Goal: Task Accomplishment & Management: Manage account settings

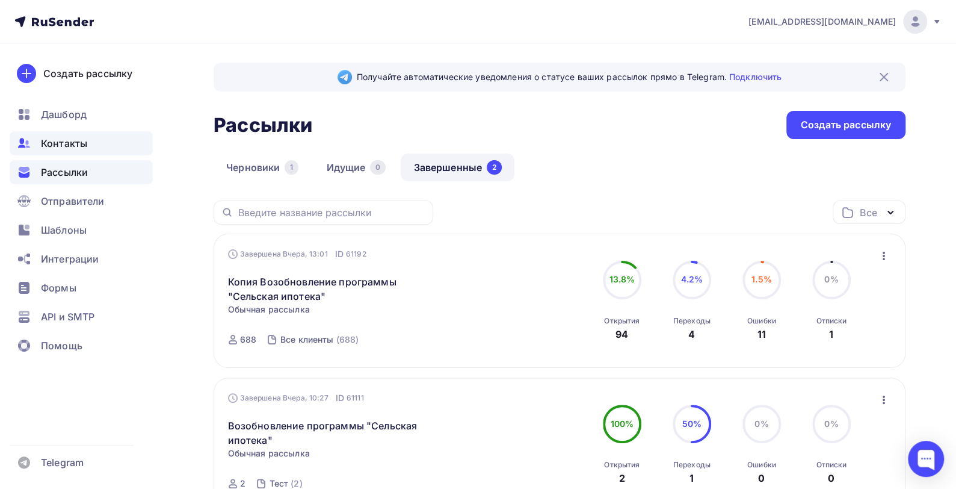
click at [71, 145] on span "Контакты" at bounding box center [64, 143] width 46 height 14
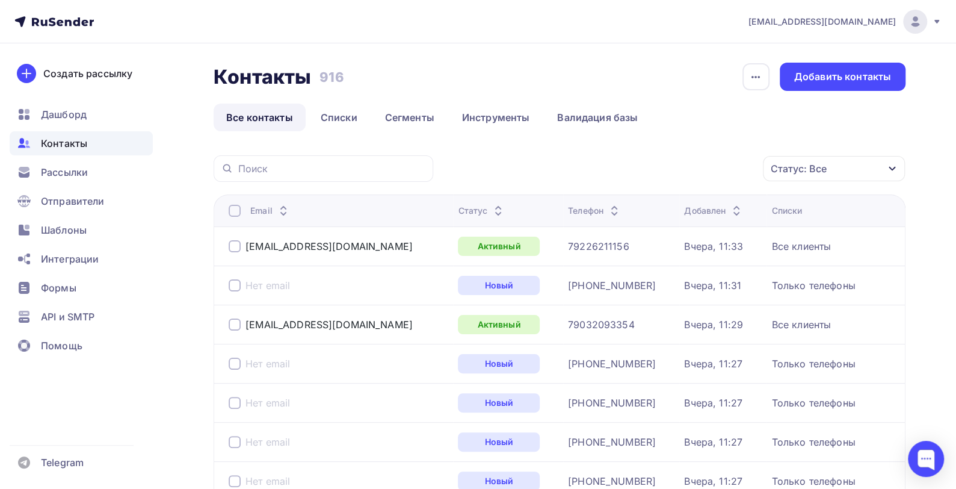
click at [891, 167] on icon "button" at bounding box center [893, 169] width 10 height 10
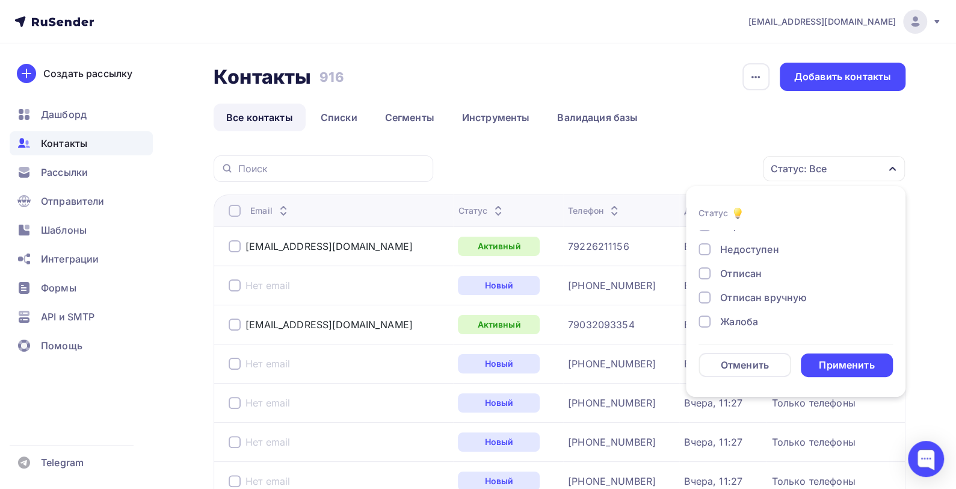
scroll to position [87, 0]
click at [702, 270] on div at bounding box center [705, 270] width 12 height 12
click at [700, 296] on div at bounding box center [705, 294] width 12 height 12
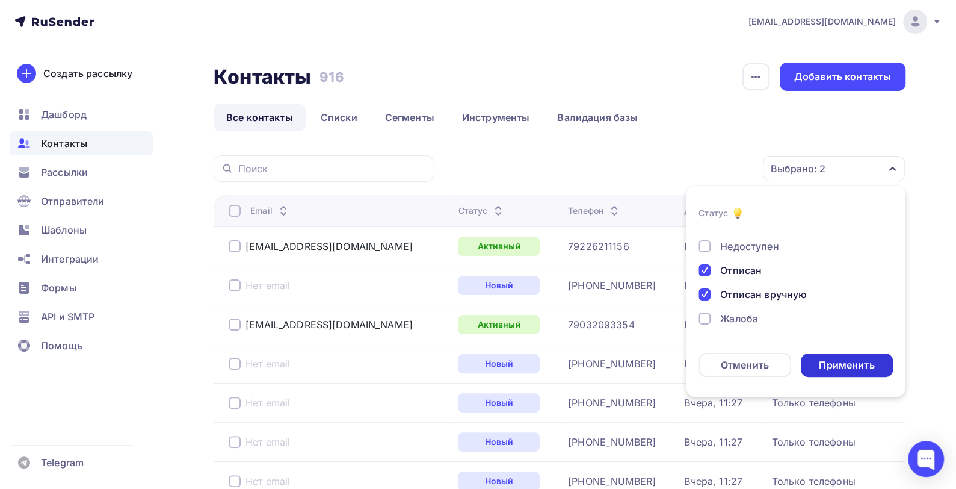
drag, startPoint x: 830, startPoint y: 368, endPoint x: 851, endPoint y: 348, distance: 28.9
click at [831, 368] on div "Применить" at bounding box center [846, 365] width 55 height 14
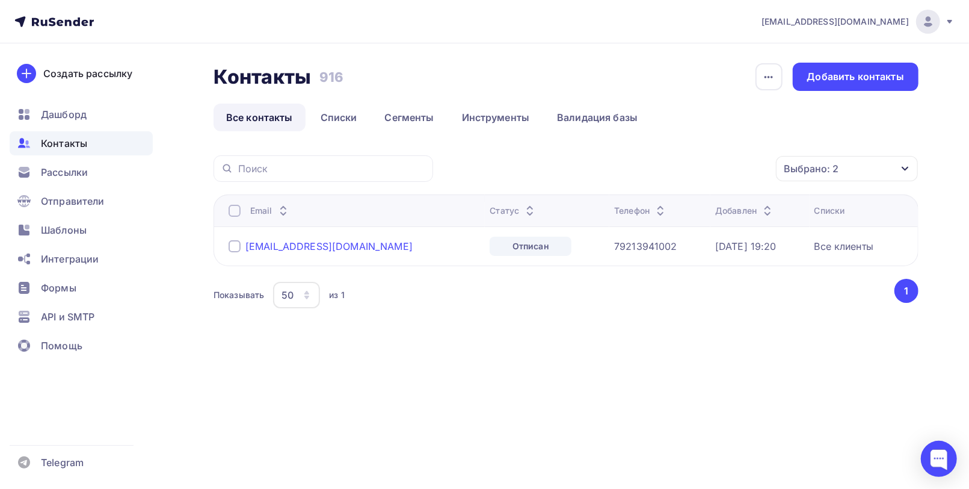
click at [260, 245] on div "[EMAIL_ADDRESS][DOMAIN_NAME]" at bounding box center [329, 246] width 167 height 12
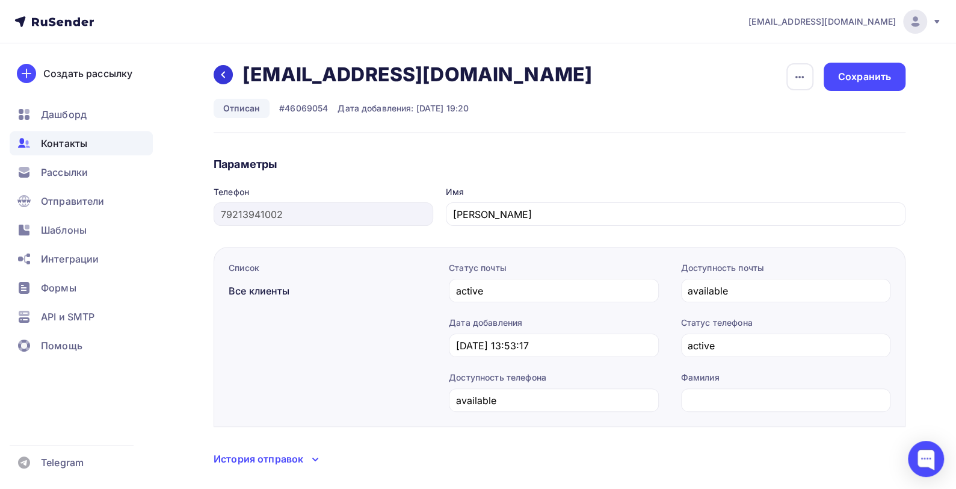
click at [220, 76] on icon at bounding box center [223, 75] width 10 height 10
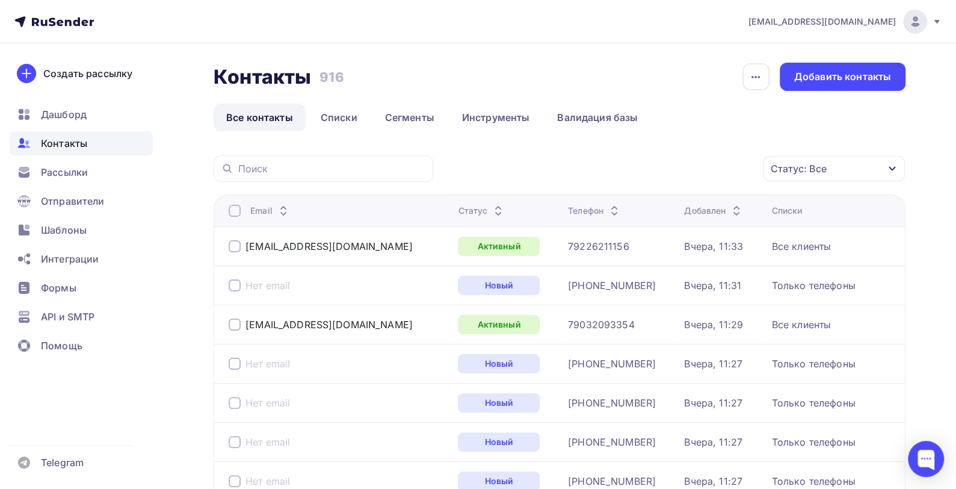
click at [836, 167] on div "Статус: Все" at bounding box center [834, 168] width 142 height 25
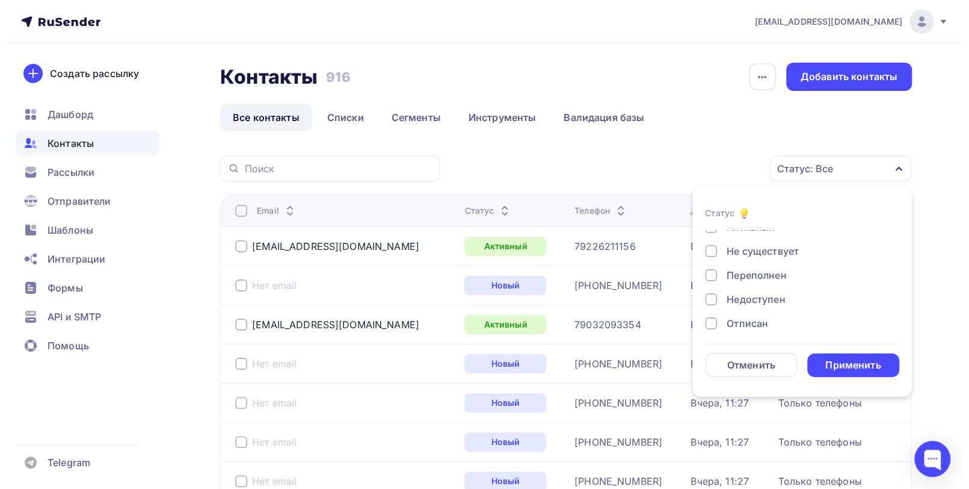
scroll to position [87, 0]
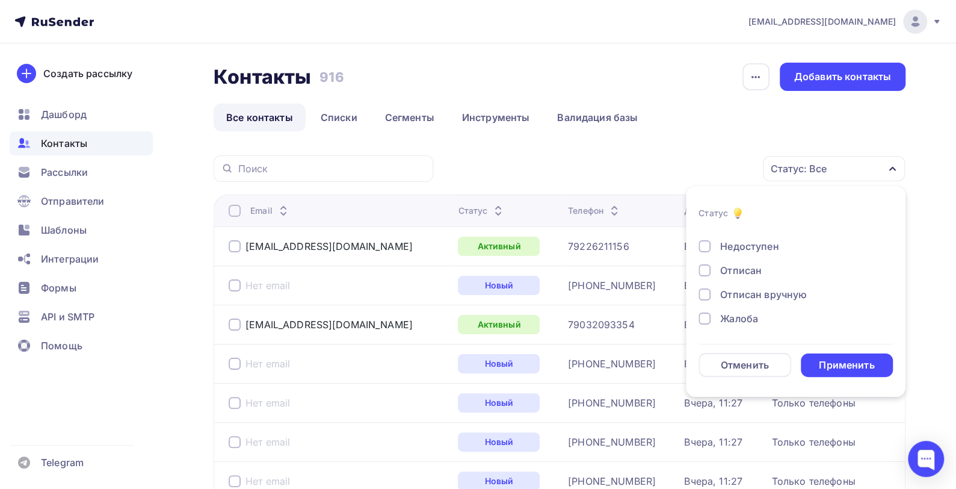
click at [704, 267] on div at bounding box center [705, 270] width 12 height 12
click at [846, 363] on div "Применить" at bounding box center [846, 365] width 55 height 14
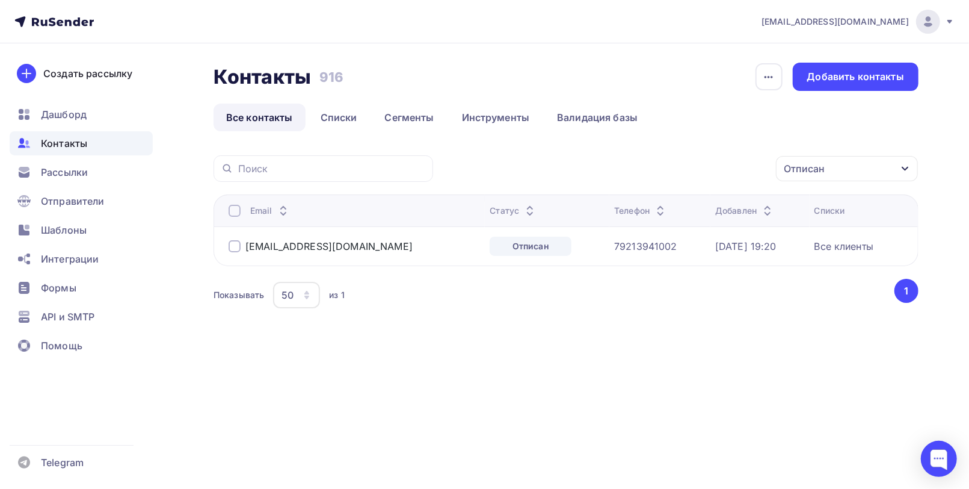
click at [232, 250] on div at bounding box center [235, 246] width 12 height 12
click at [752, 167] on icon "button" at bounding box center [751, 168] width 14 height 14
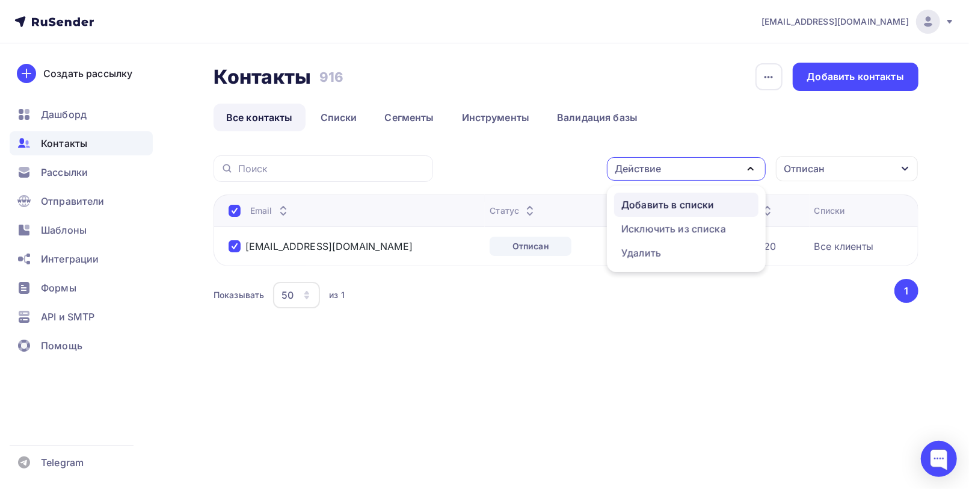
click at [700, 205] on div "Добавить в списки" at bounding box center [668, 204] width 93 height 14
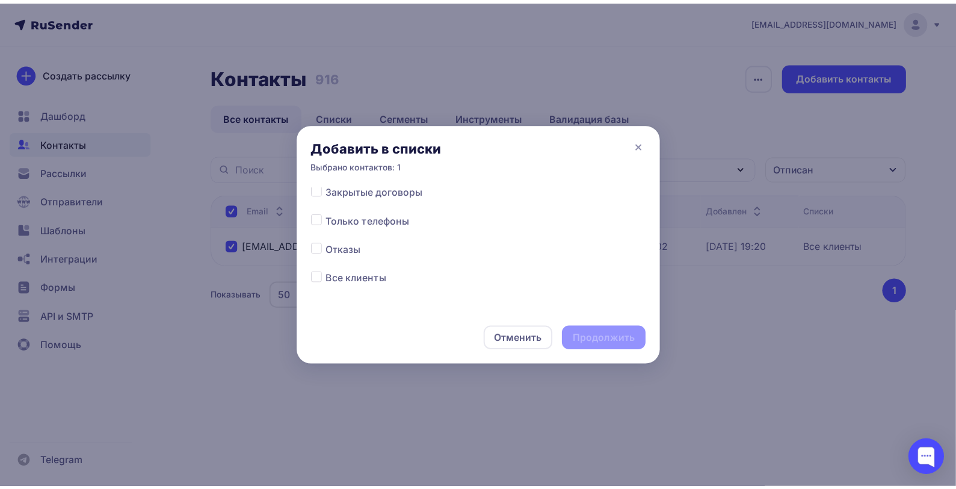
scroll to position [65, 0]
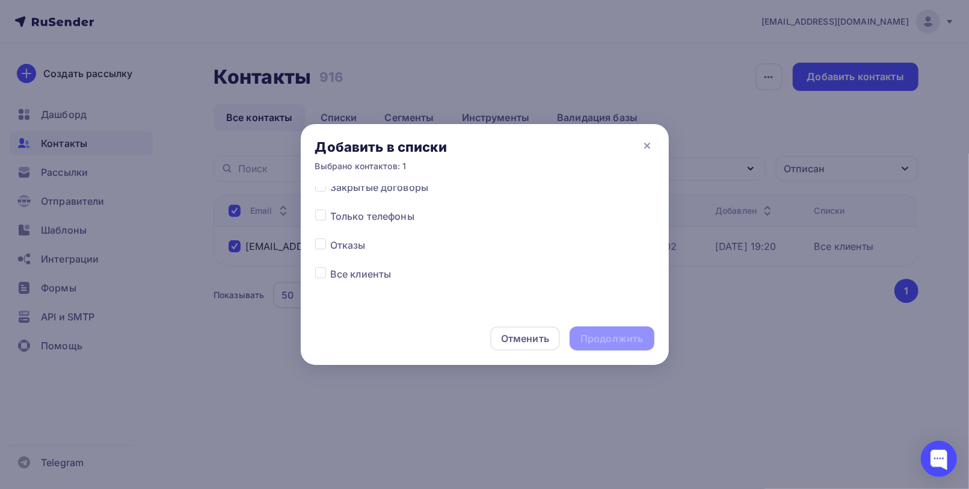
click at [330, 238] on label at bounding box center [330, 238] width 0 height 0
click at [323, 244] on input "checkbox" at bounding box center [320, 243] width 11 height 11
checkbox input "true"
drag, startPoint x: 595, startPoint y: 341, endPoint x: 587, endPoint y: 350, distance: 12.4
click at [593, 349] on div "Продолжить" at bounding box center [612, 338] width 84 height 24
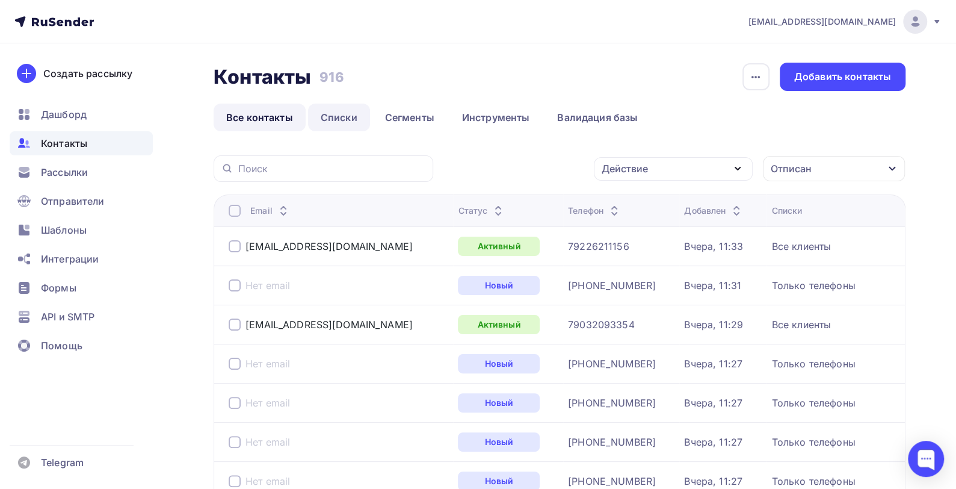
click at [333, 117] on link "Списки" at bounding box center [339, 117] width 62 height 28
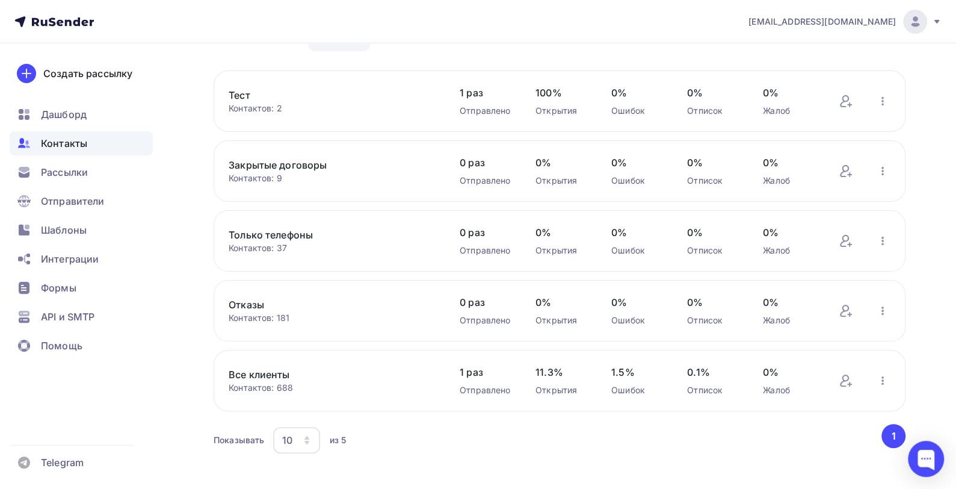
scroll to position [97, 0]
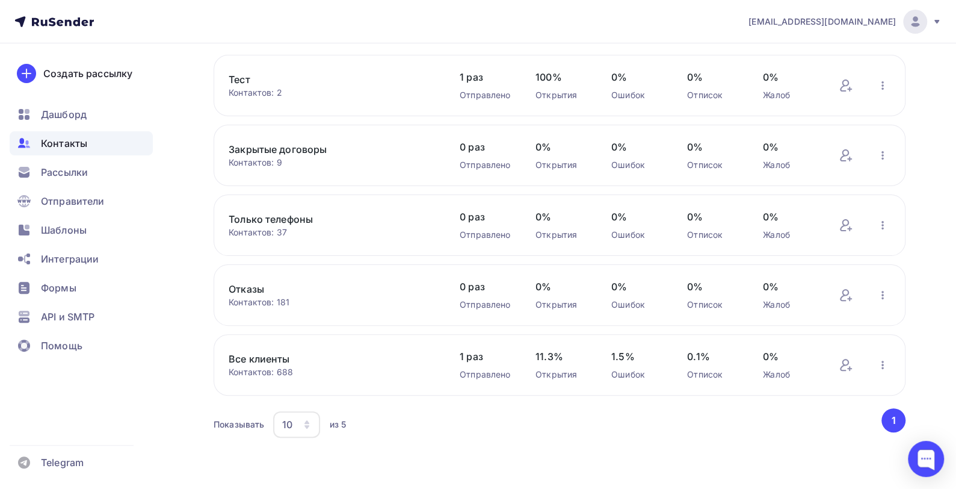
click at [269, 357] on link "Все клиенты" at bounding box center [331, 358] width 205 height 14
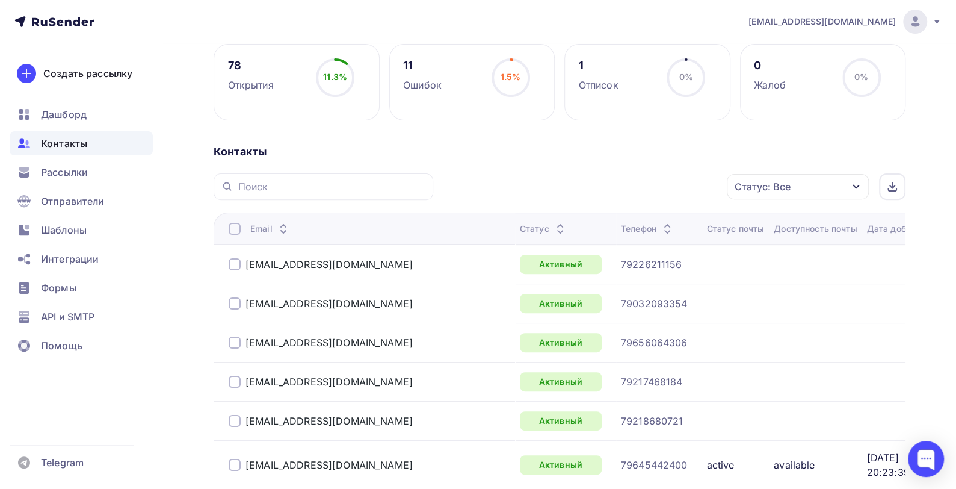
scroll to position [181, 0]
click at [856, 187] on icon "button" at bounding box center [856, 186] width 10 height 10
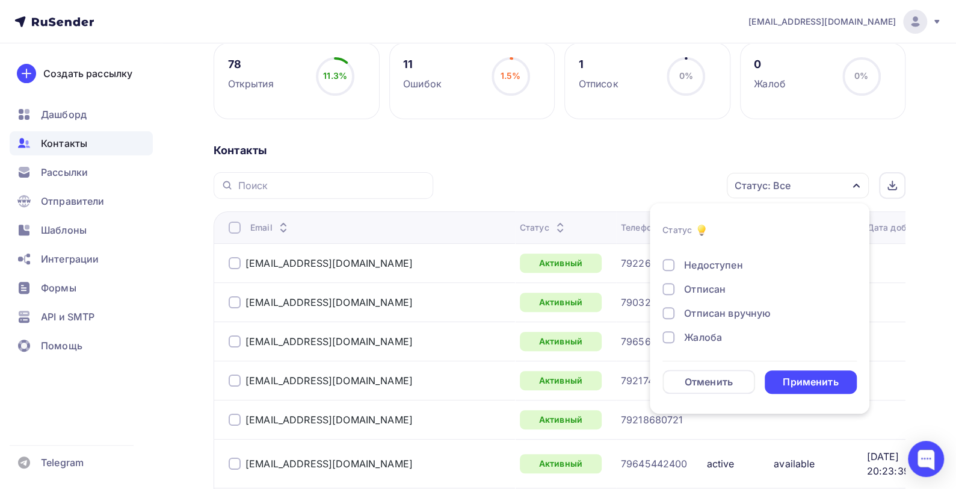
scroll to position [87, 0]
click at [670, 286] on div at bounding box center [668, 287] width 12 height 12
click at [787, 377] on div "Применить" at bounding box center [810, 382] width 55 height 14
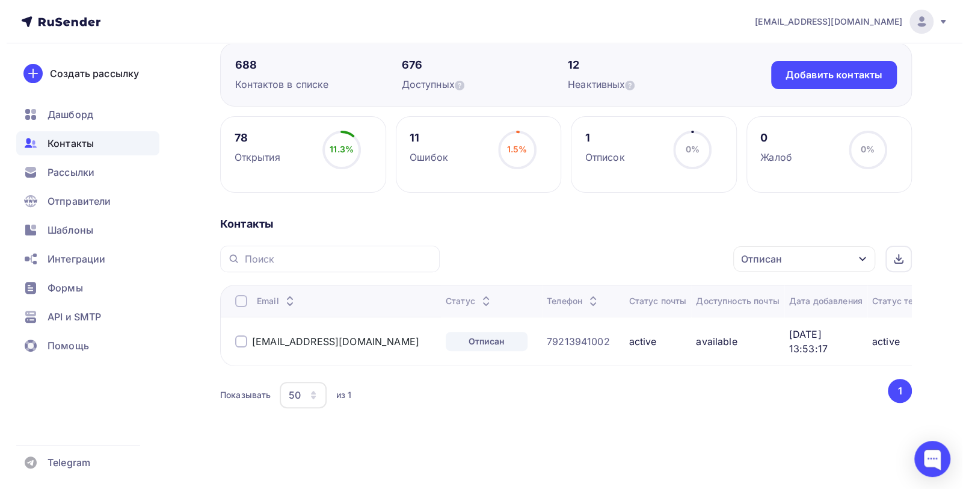
scroll to position [119, 0]
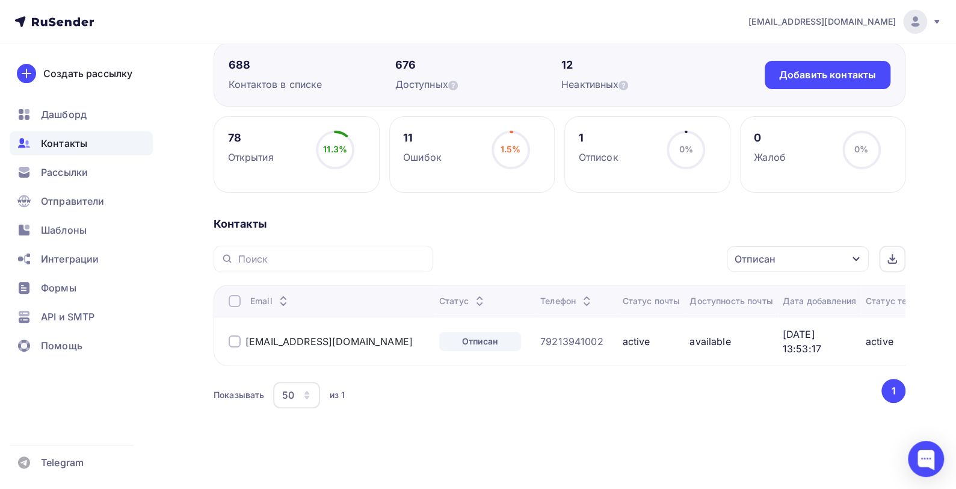
click at [233, 335] on div at bounding box center [235, 341] width 12 height 12
click at [698, 252] on icon "button" at bounding box center [701, 259] width 14 height 14
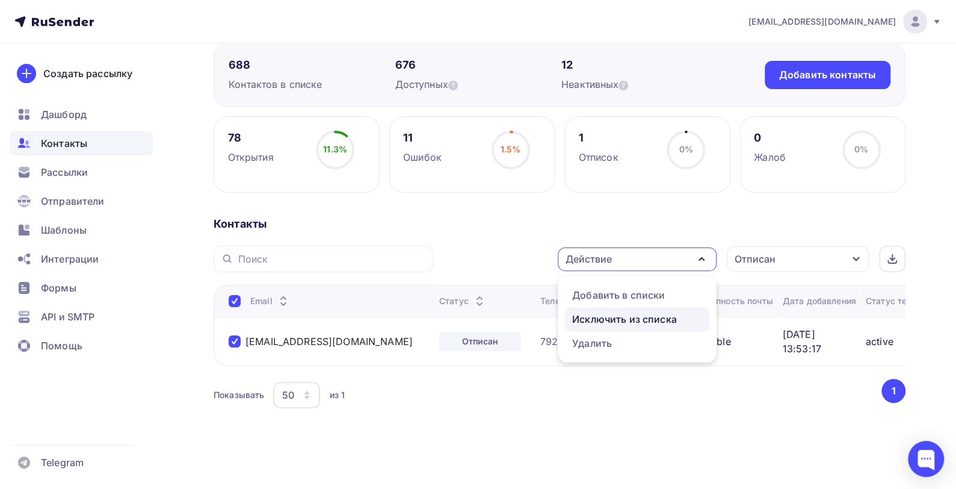
click at [652, 312] on div "Исключить из списка" at bounding box center [624, 319] width 105 height 14
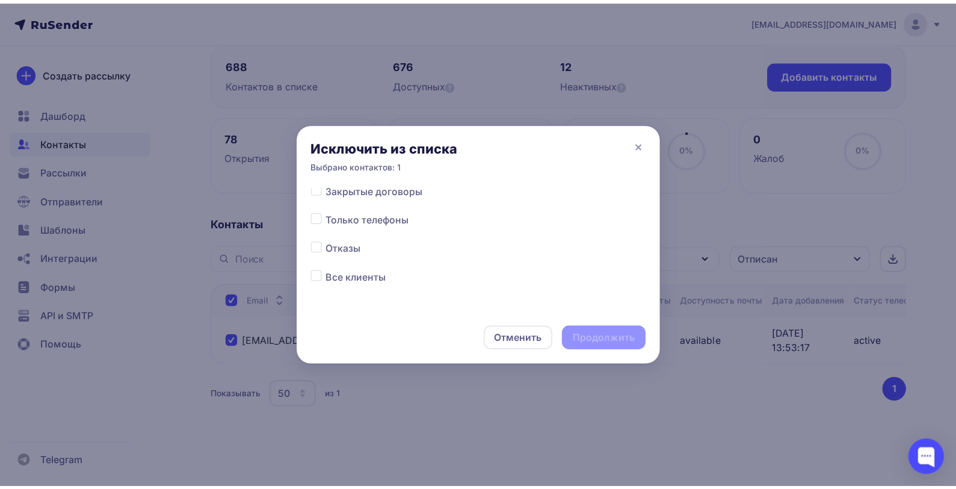
scroll to position [65, 0]
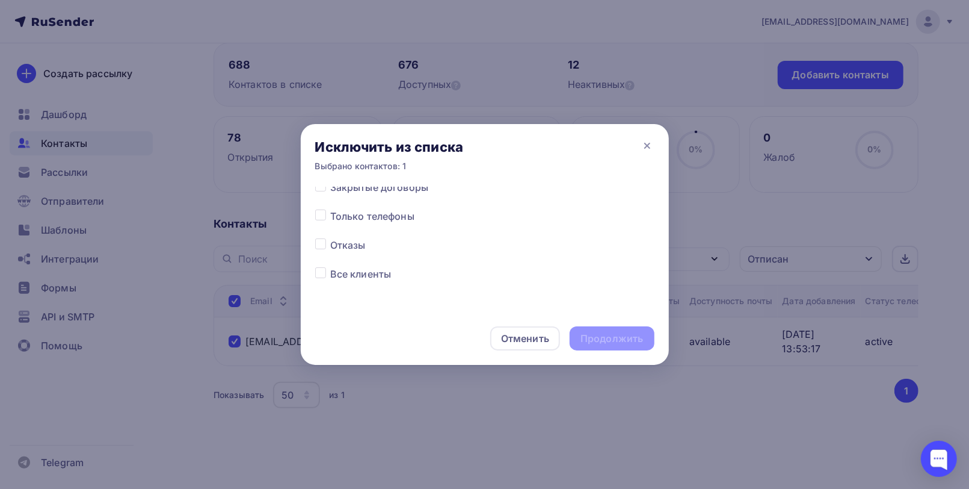
click at [330, 267] on label at bounding box center [330, 267] width 0 height 0
click at [317, 271] on input "checkbox" at bounding box center [320, 272] width 11 height 11
checkbox input "true"
click at [601, 336] on div "Продолжить" at bounding box center [612, 339] width 63 height 14
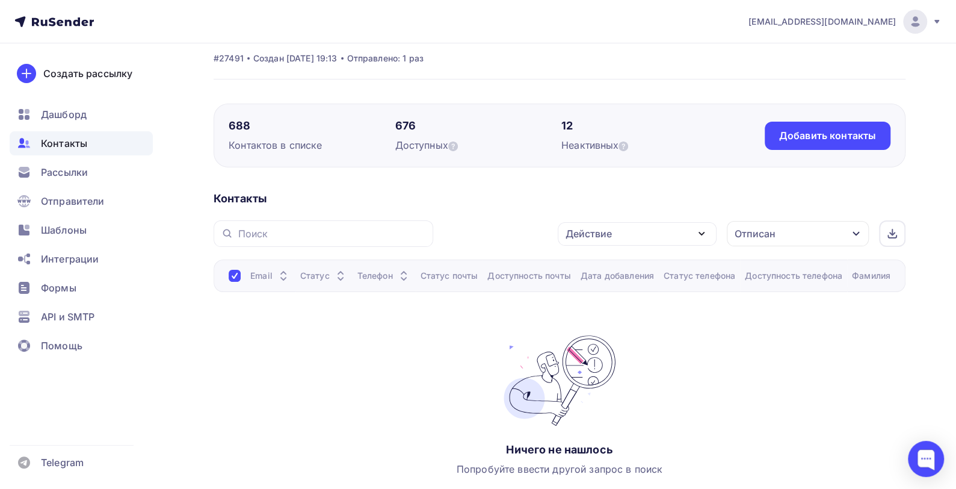
scroll to position [0, 0]
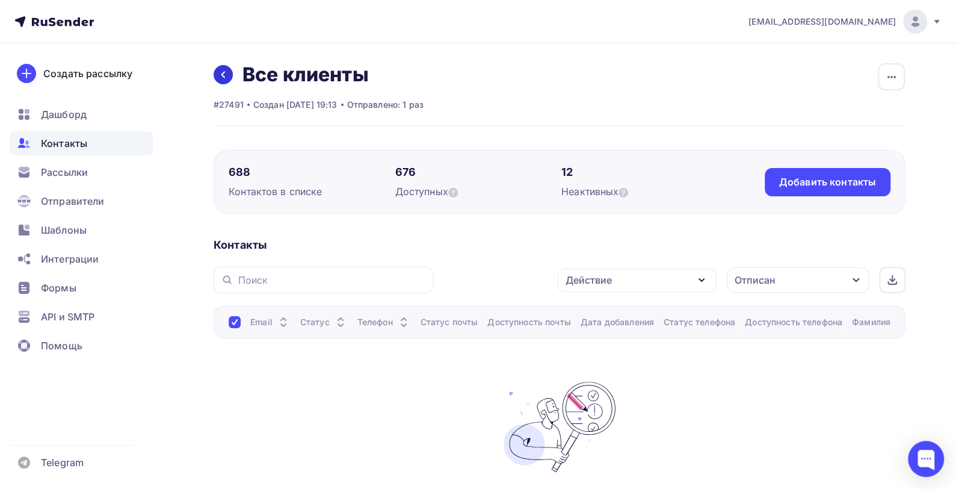
click at [224, 75] on icon at bounding box center [223, 75] width 10 height 10
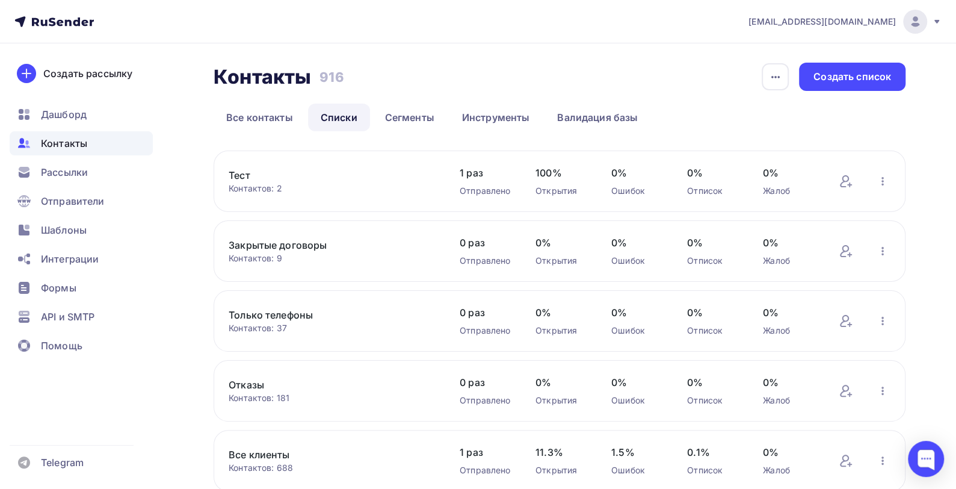
click at [253, 452] on link "Все клиенты" at bounding box center [331, 454] width 205 height 14
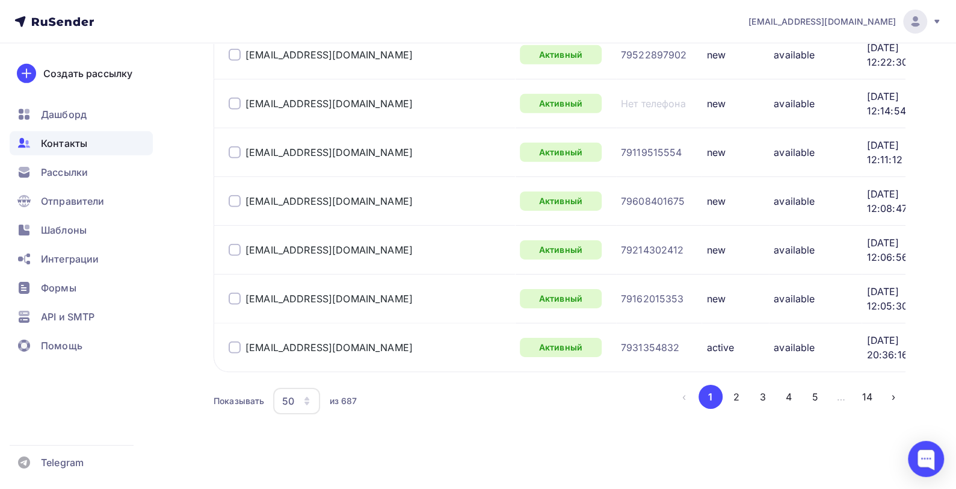
scroll to position [2448, 0]
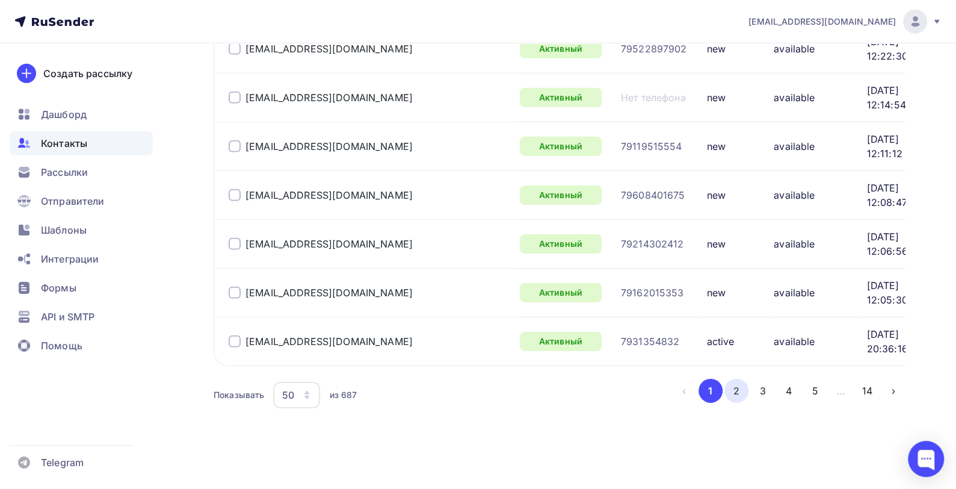
click at [736, 392] on button "2" at bounding box center [736, 390] width 24 height 24
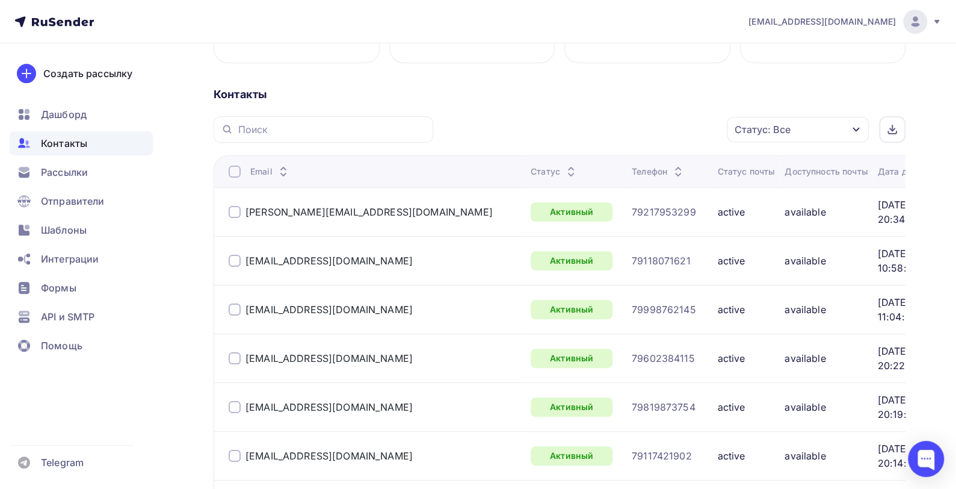
scroll to position [202, 0]
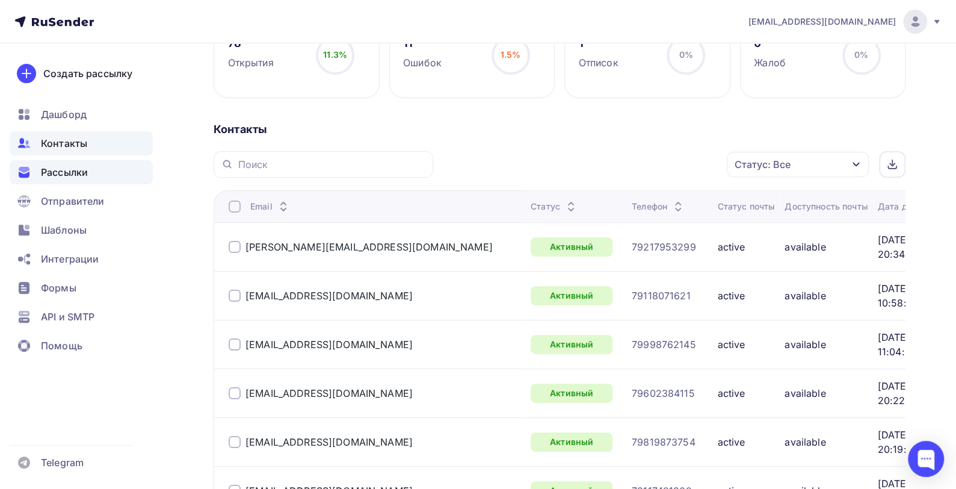
click at [57, 170] on span "Рассылки" at bounding box center [64, 172] width 47 height 14
